Goal: Browse casually

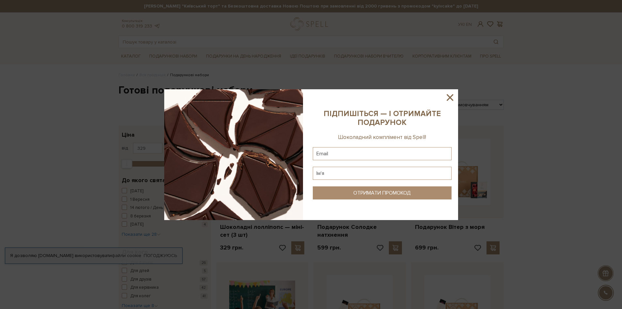
click at [420, 63] on div at bounding box center [311, 154] width 622 height 309
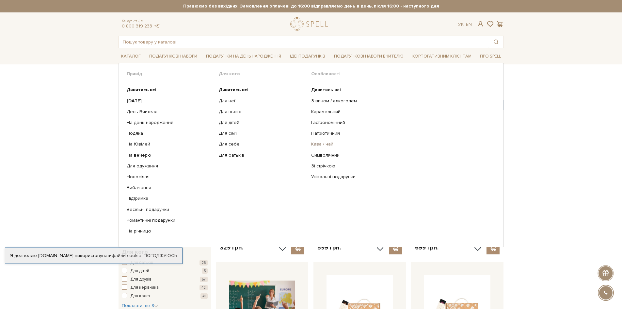
click at [324, 144] on link "Кава / чай" at bounding box center [401, 144] width 180 height 6
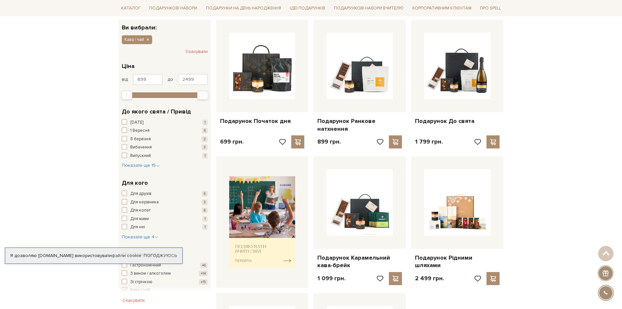
scroll to position [65, 0]
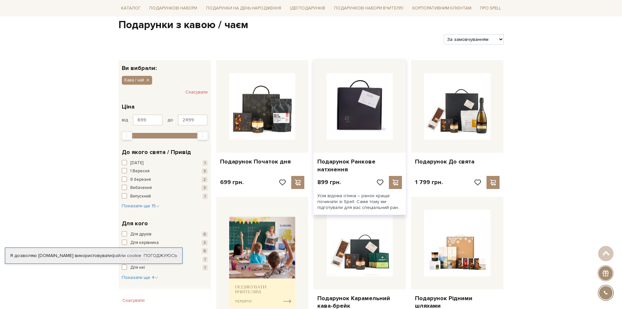
click at [363, 106] on img at bounding box center [360, 106] width 66 height 66
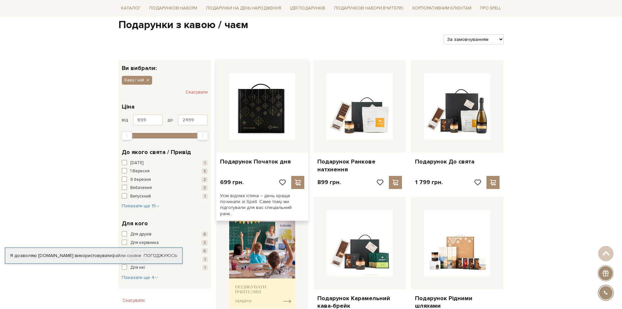
click at [270, 122] on img at bounding box center [262, 106] width 66 height 66
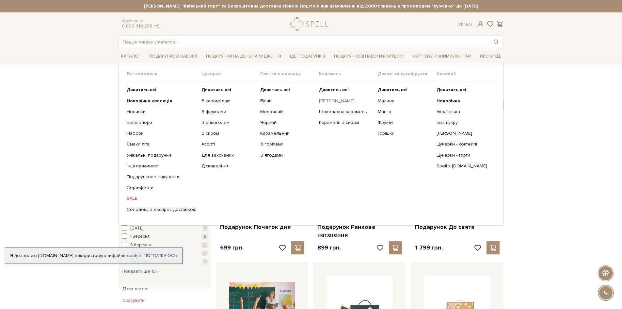
click at [323, 100] on link "[PERSON_NAME]" at bounding box center [346, 101] width 54 height 6
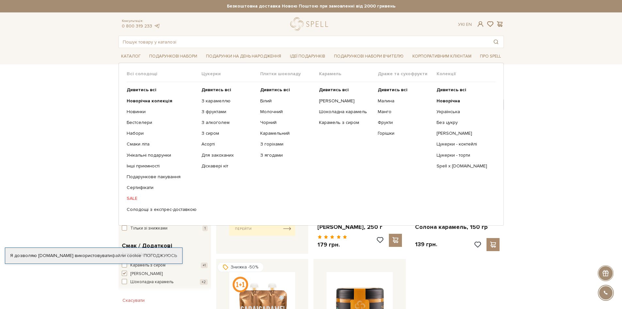
click at [134, 197] on link "SALE" at bounding box center [162, 198] width 70 height 6
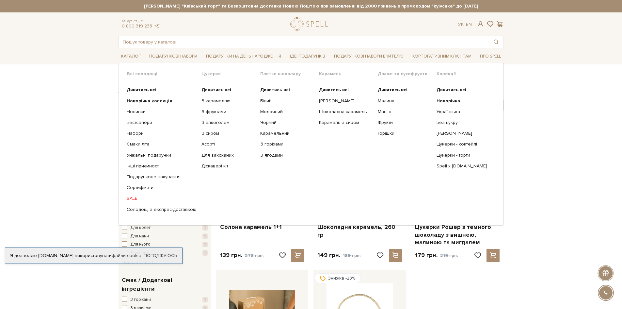
click at [206, 74] on span "Цукерки" at bounding box center [231, 74] width 59 height 6
click at [384, 132] on link "Горішки" at bounding box center [405, 133] width 54 height 6
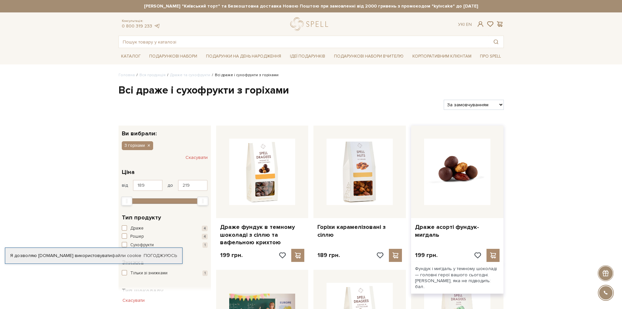
click at [457, 171] on img at bounding box center [457, 171] width 66 height 66
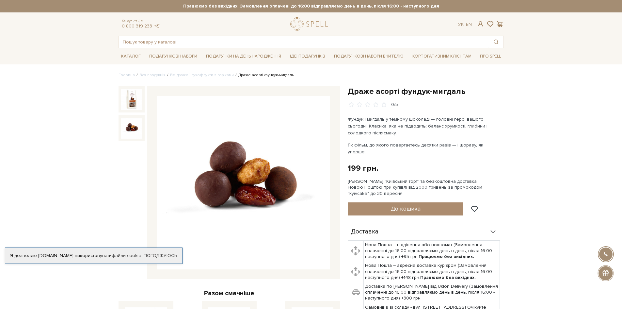
click at [138, 130] on img at bounding box center [131, 128] width 21 height 21
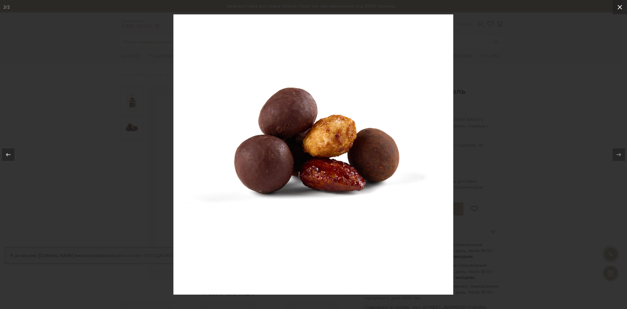
click at [618, 8] on icon at bounding box center [620, 7] width 8 height 8
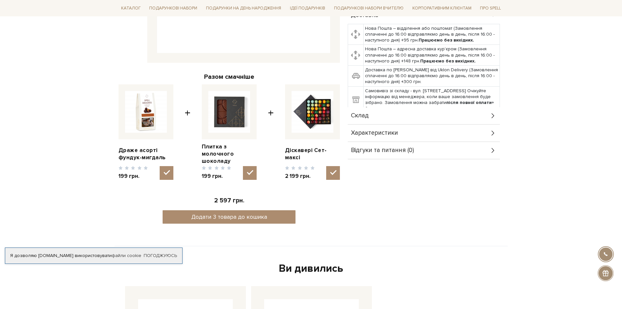
scroll to position [229, 0]
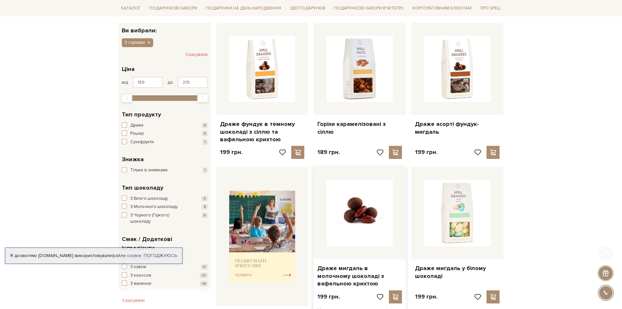
scroll to position [131, 0]
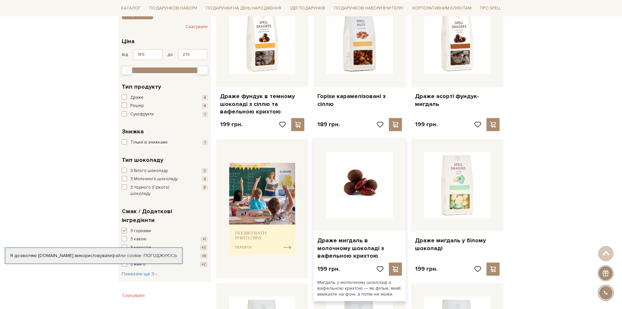
click at [371, 186] on img at bounding box center [360, 185] width 66 height 66
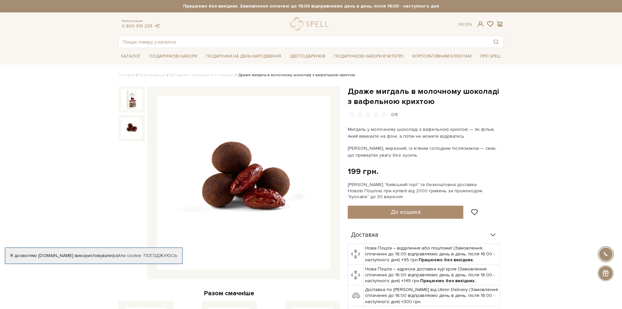
click at [133, 126] on img at bounding box center [131, 128] width 21 height 21
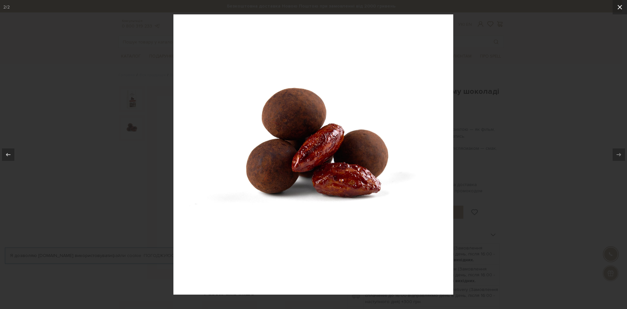
click at [615, 5] on button at bounding box center [620, 7] width 14 height 14
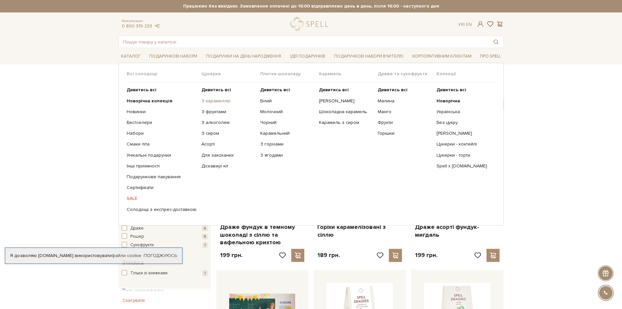
click at [205, 103] on link "З карамеллю" at bounding box center [229, 101] width 54 height 6
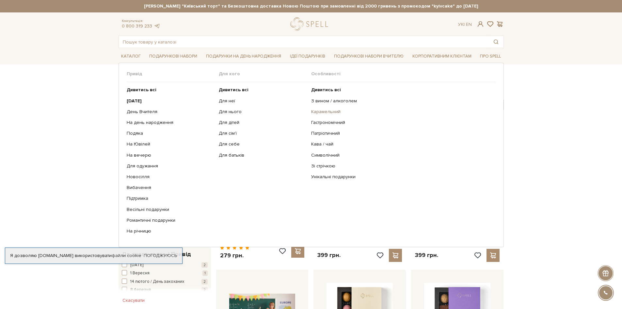
click at [318, 113] on link "Карамельний" at bounding box center [401, 112] width 180 height 6
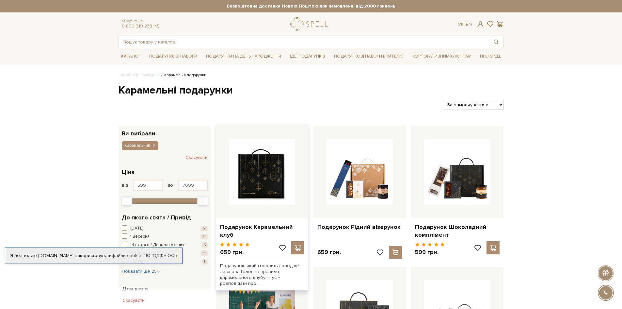
click at [245, 181] on img at bounding box center [262, 171] width 66 height 66
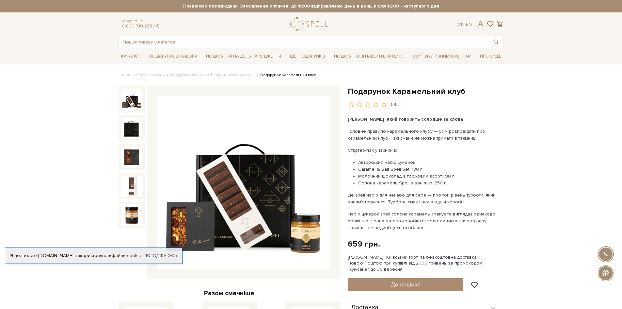
click at [240, 214] on img at bounding box center [243, 182] width 173 height 173
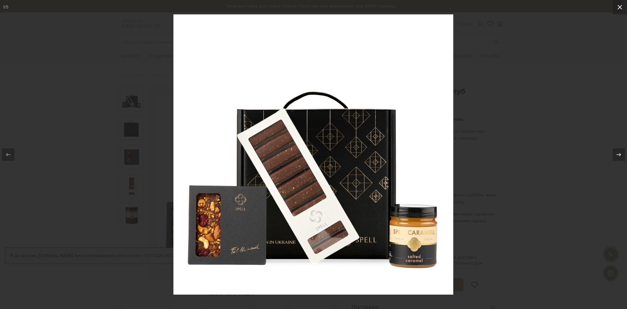
click at [621, 6] on icon at bounding box center [620, 7] width 5 height 5
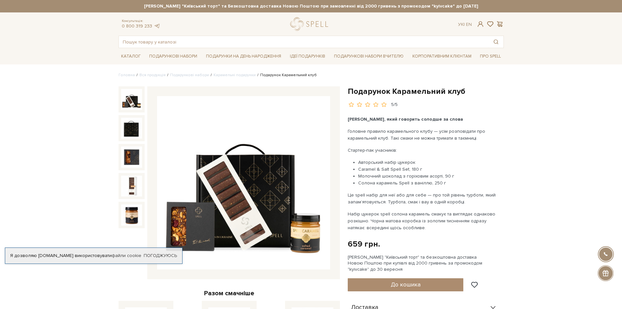
drag, startPoint x: 424, startPoint y: 164, endPoint x: 421, endPoint y: 169, distance: 5.6
click at [421, 169] on ul "Авторський набір цукерок Caramel & Salt Spell Set, 180 г Молочний шоколад з гор…" at bounding box center [424, 172] width 153 height 27
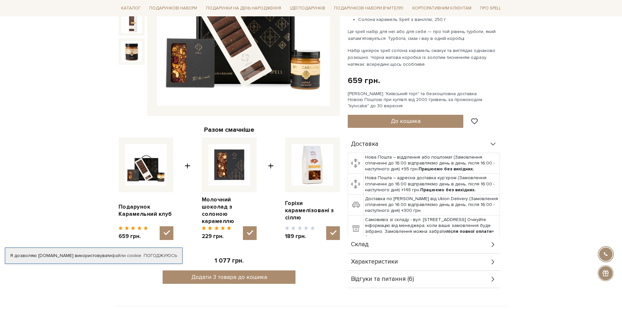
scroll to position [98, 0]
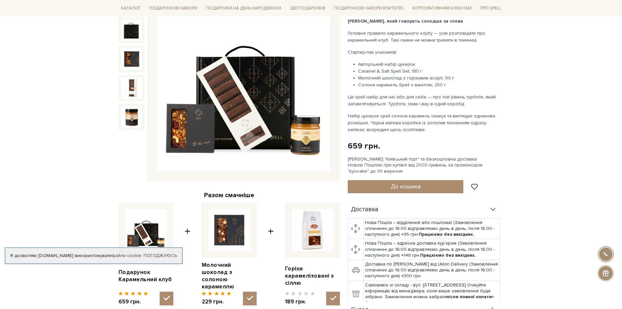
click at [184, 128] on img at bounding box center [243, 84] width 173 height 173
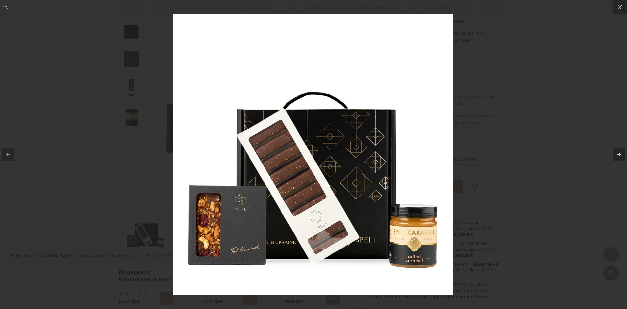
click at [204, 222] on img at bounding box center [313, 154] width 280 height 280
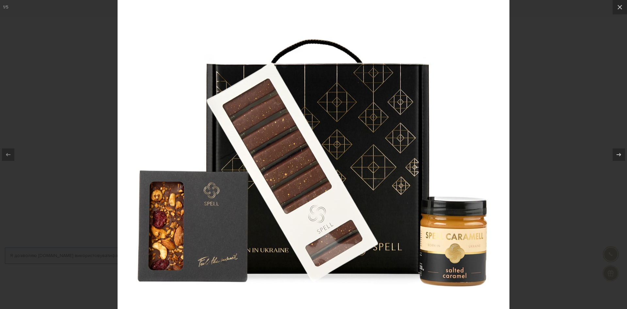
click at [88, 137] on div at bounding box center [313, 154] width 627 height 309
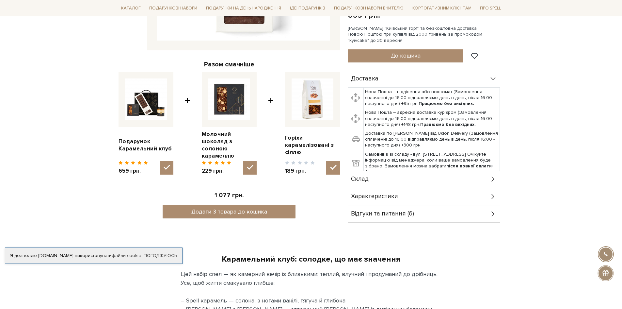
scroll to position [261, 0]
